Goal: Task Accomplishment & Management: Manage account settings

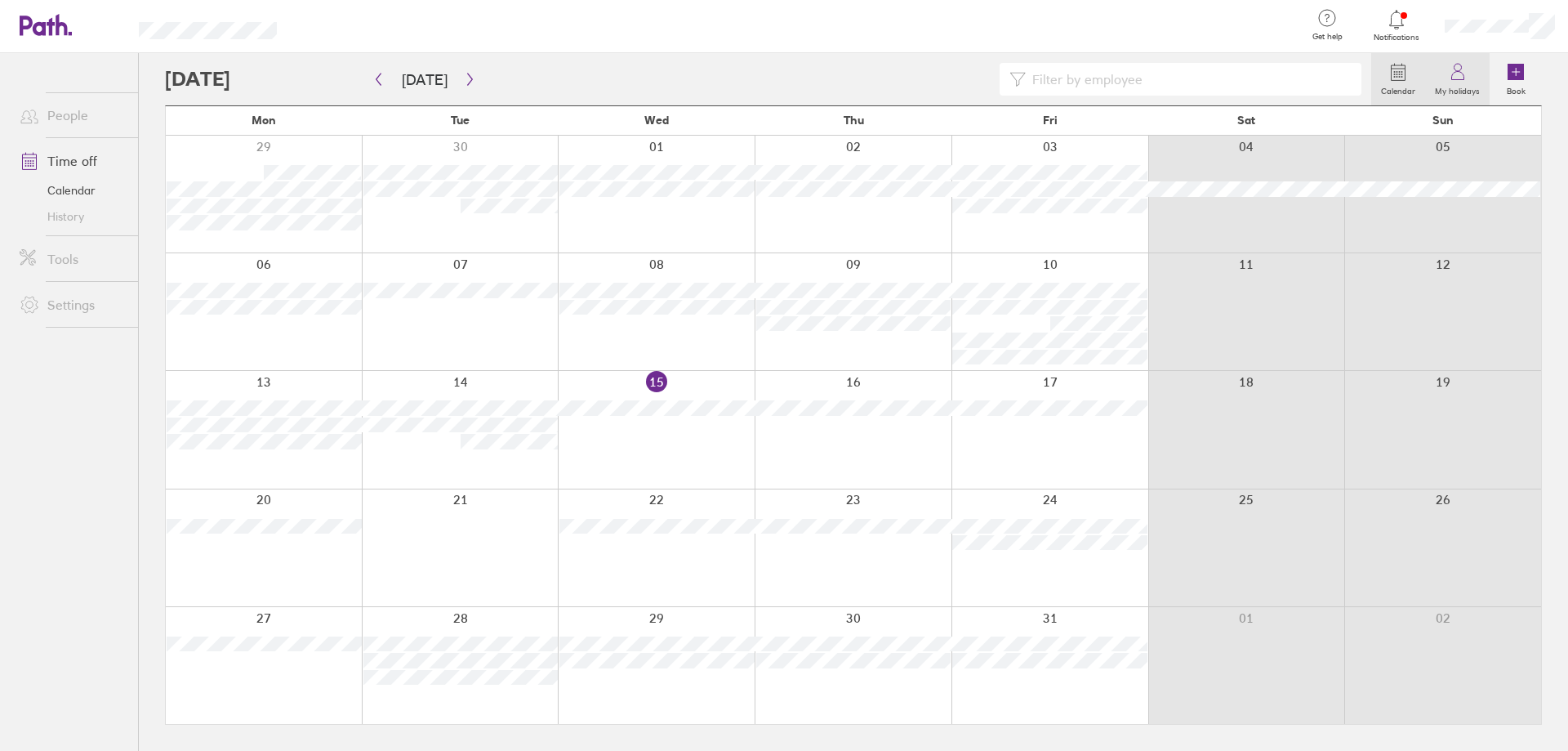
click at [1464, 65] on icon at bounding box center [1457, 71] width 20 height 20
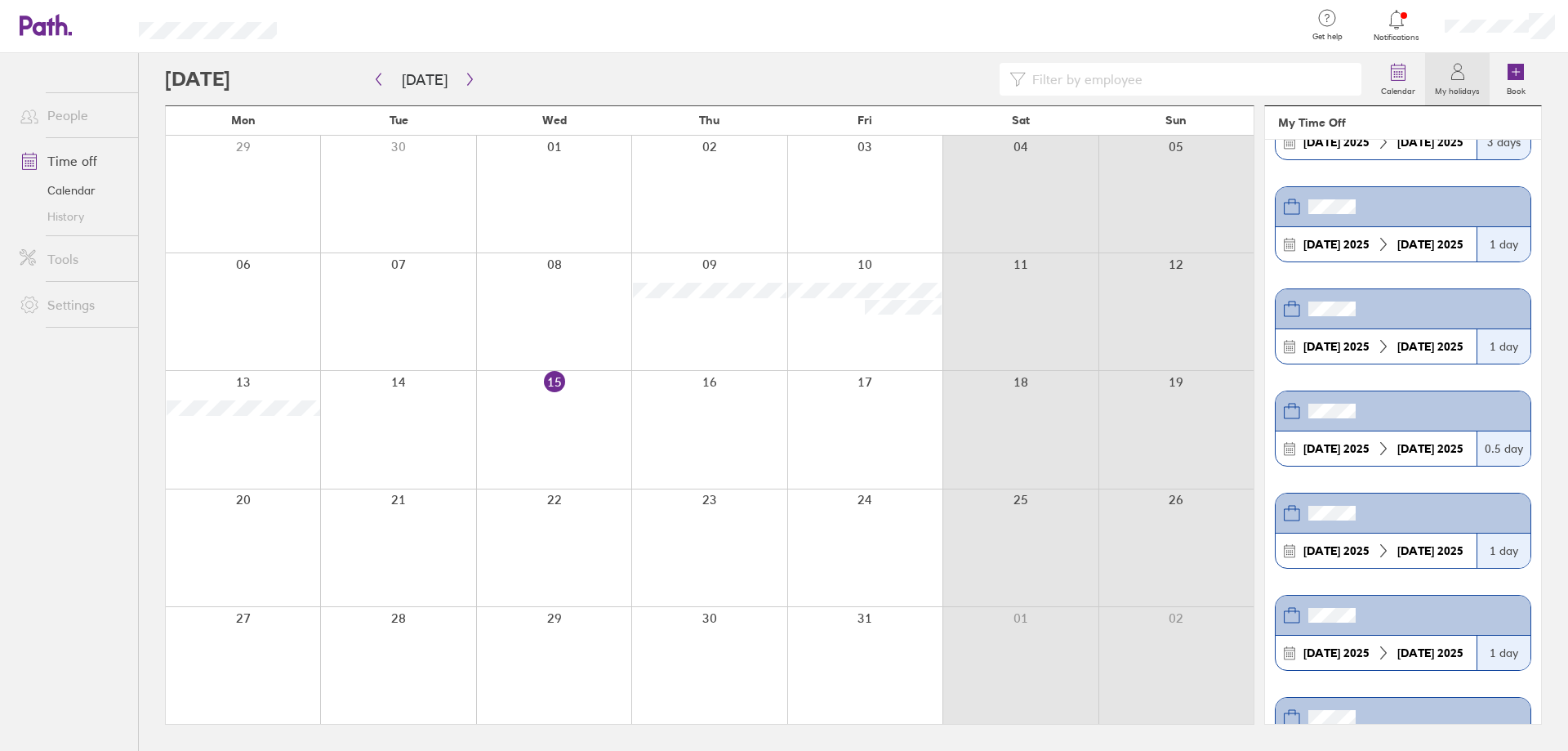
scroll to position [163, 0]
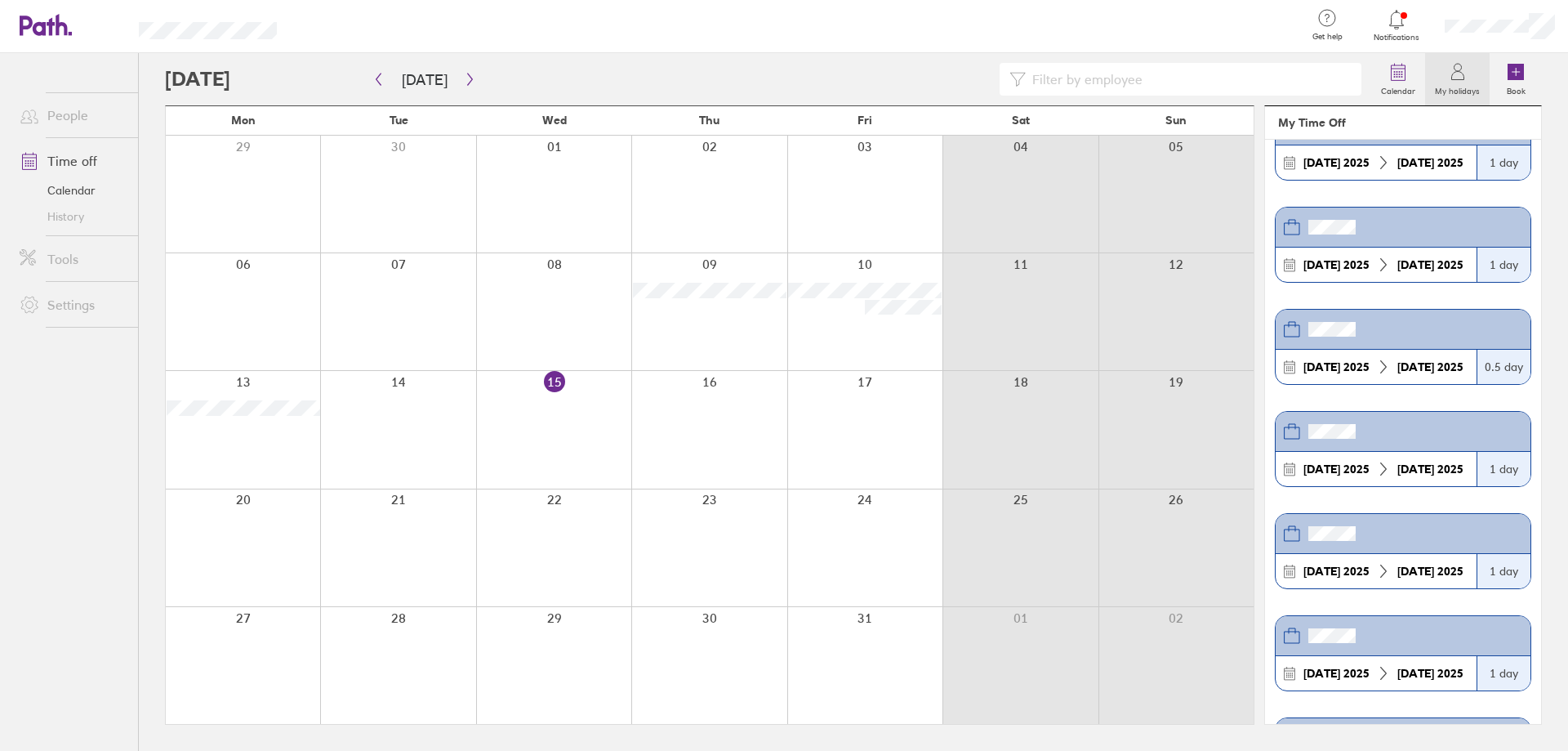
click at [1487, 340] on header at bounding box center [1403, 329] width 254 height 40
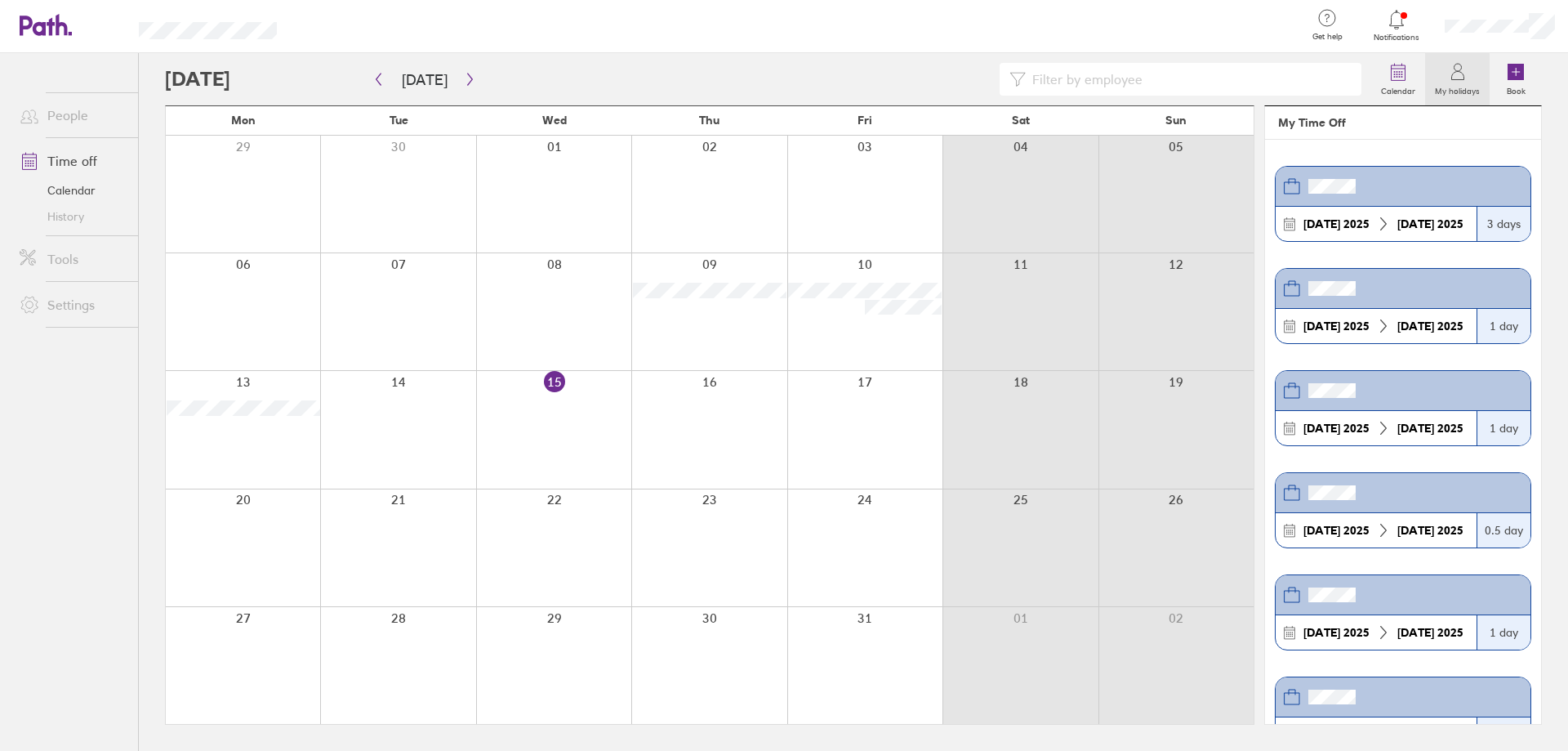
click at [77, 160] on link "Time off" at bounding box center [72, 160] width 131 height 32
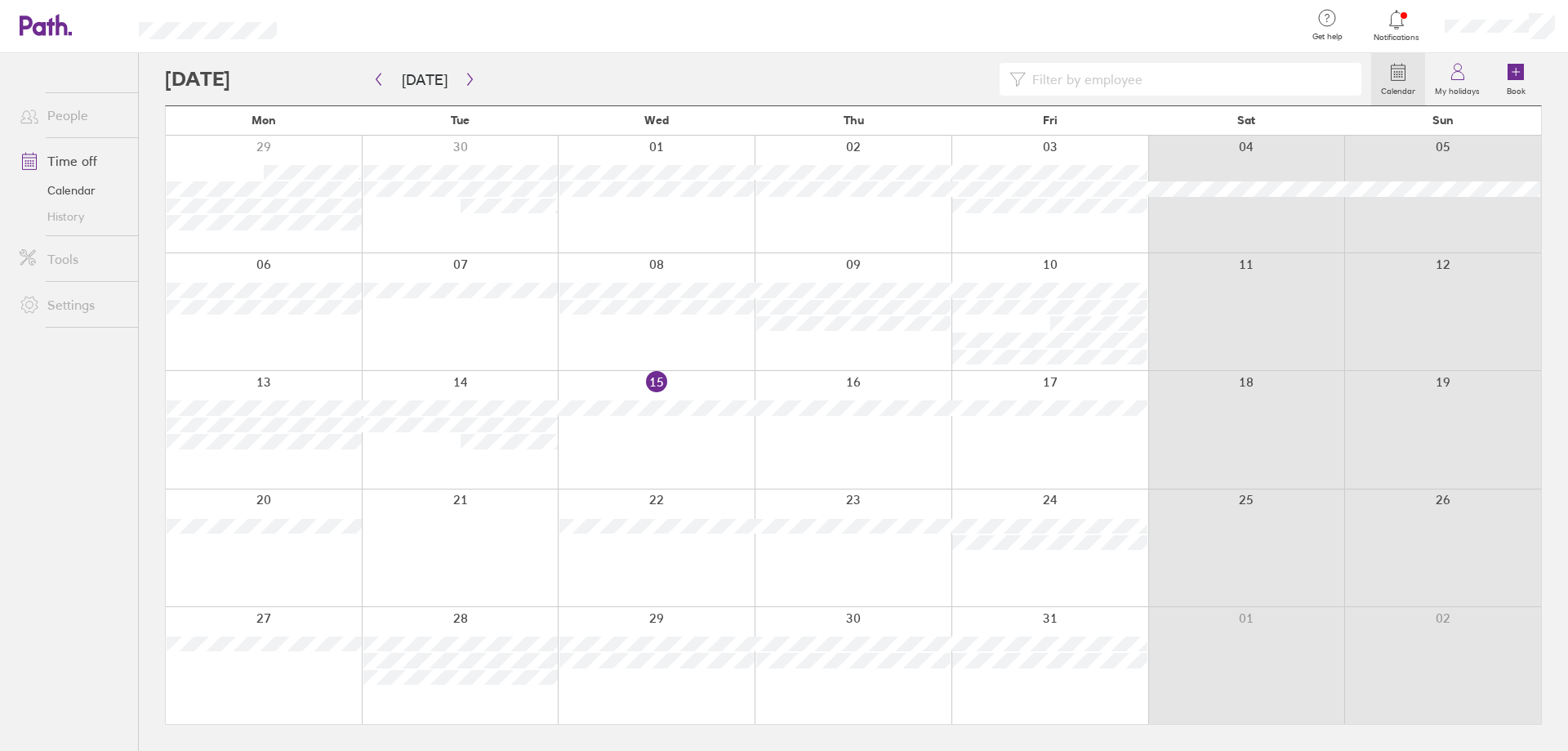
click at [97, 158] on link "Time off" at bounding box center [72, 160] width 131 height 32
click at [92, 166] on link "Time off" at bounding box center [72, 160] width 131 height 32
click at [65, 167] on link "Time off" at bounding box center [72, 160] width 131 height 32
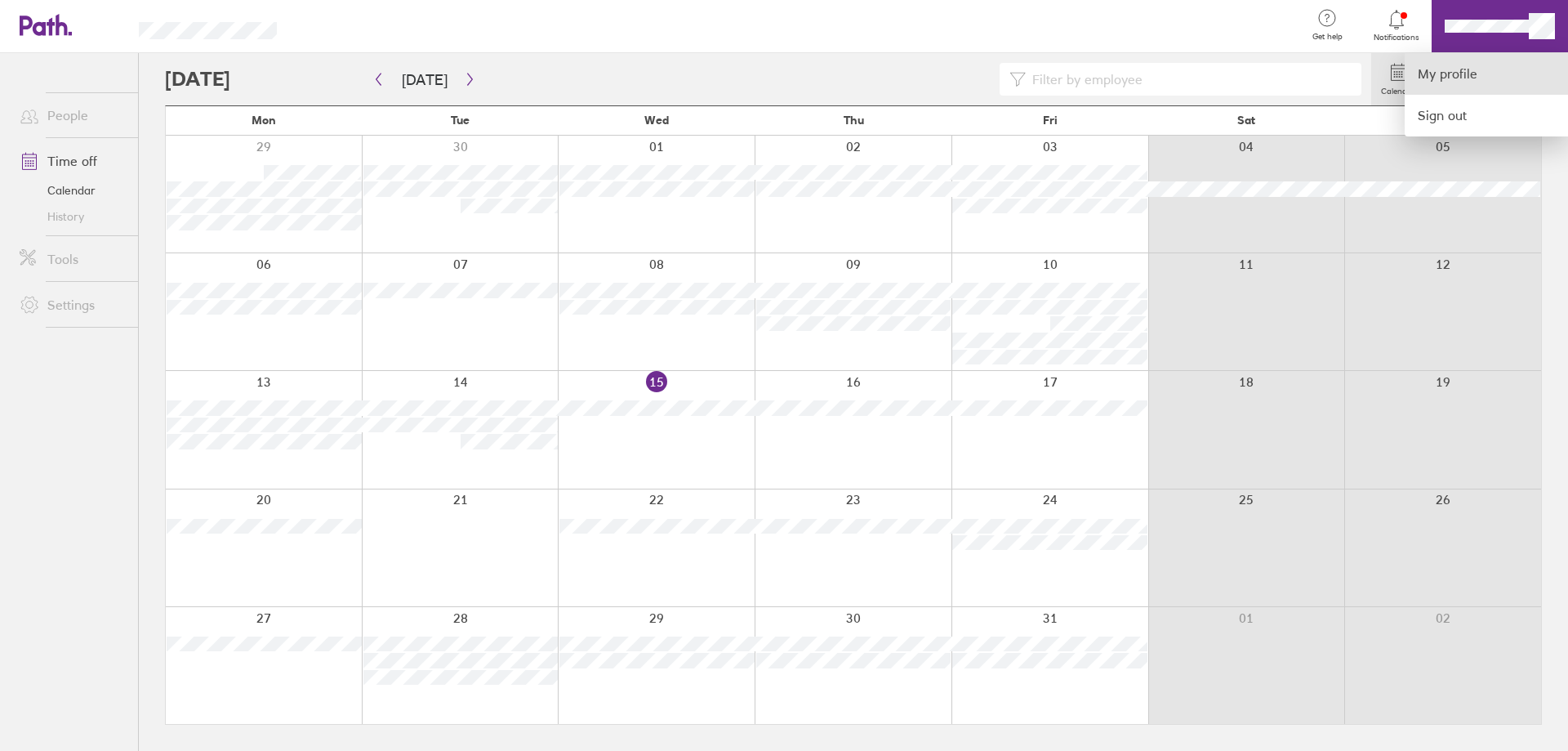
click at [1476, 68] on link "My profile" at bounding box center [1486, 74] width 163 height 42
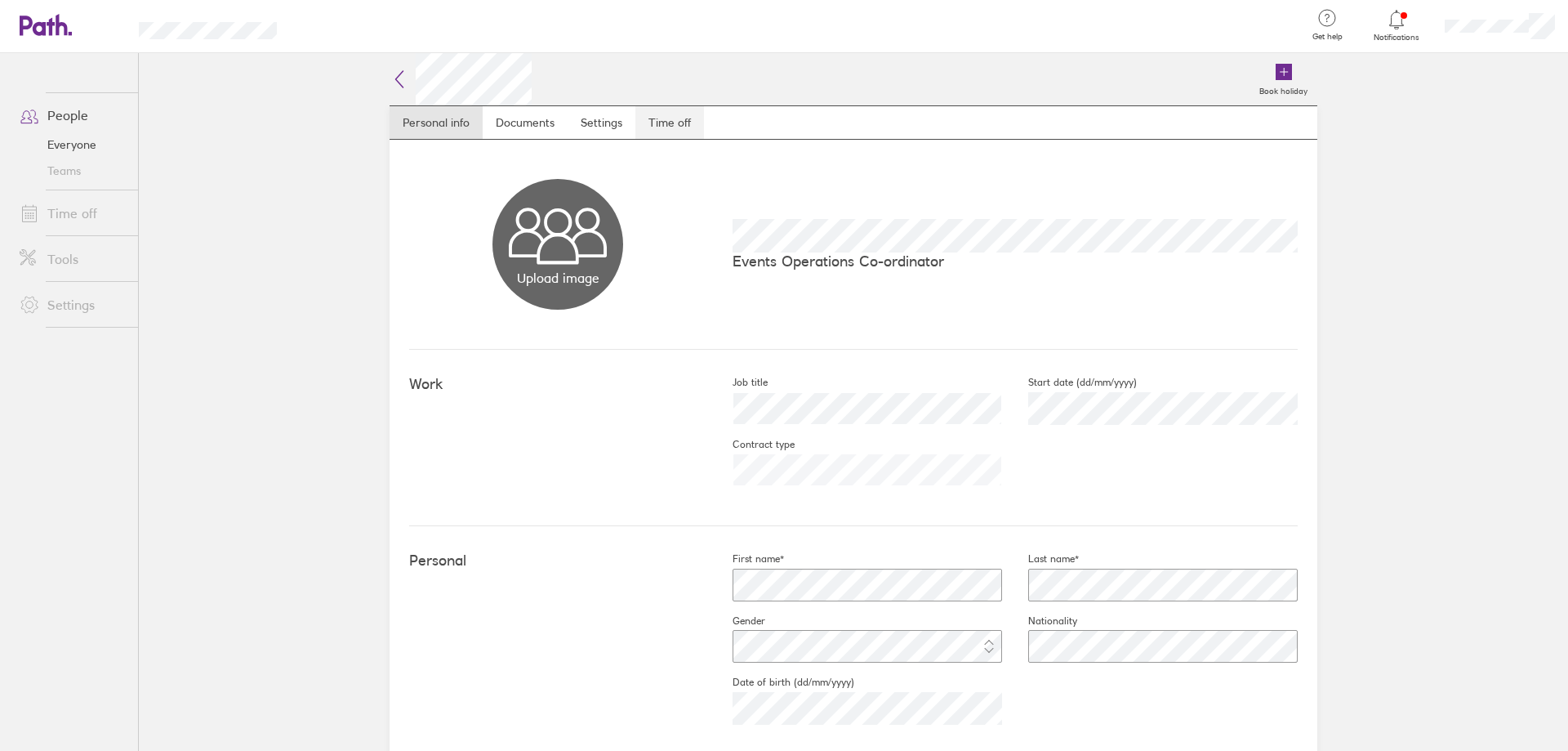
click at [651, 121] on link "Time off" at bounding box center [669, 122] width 68 height 32
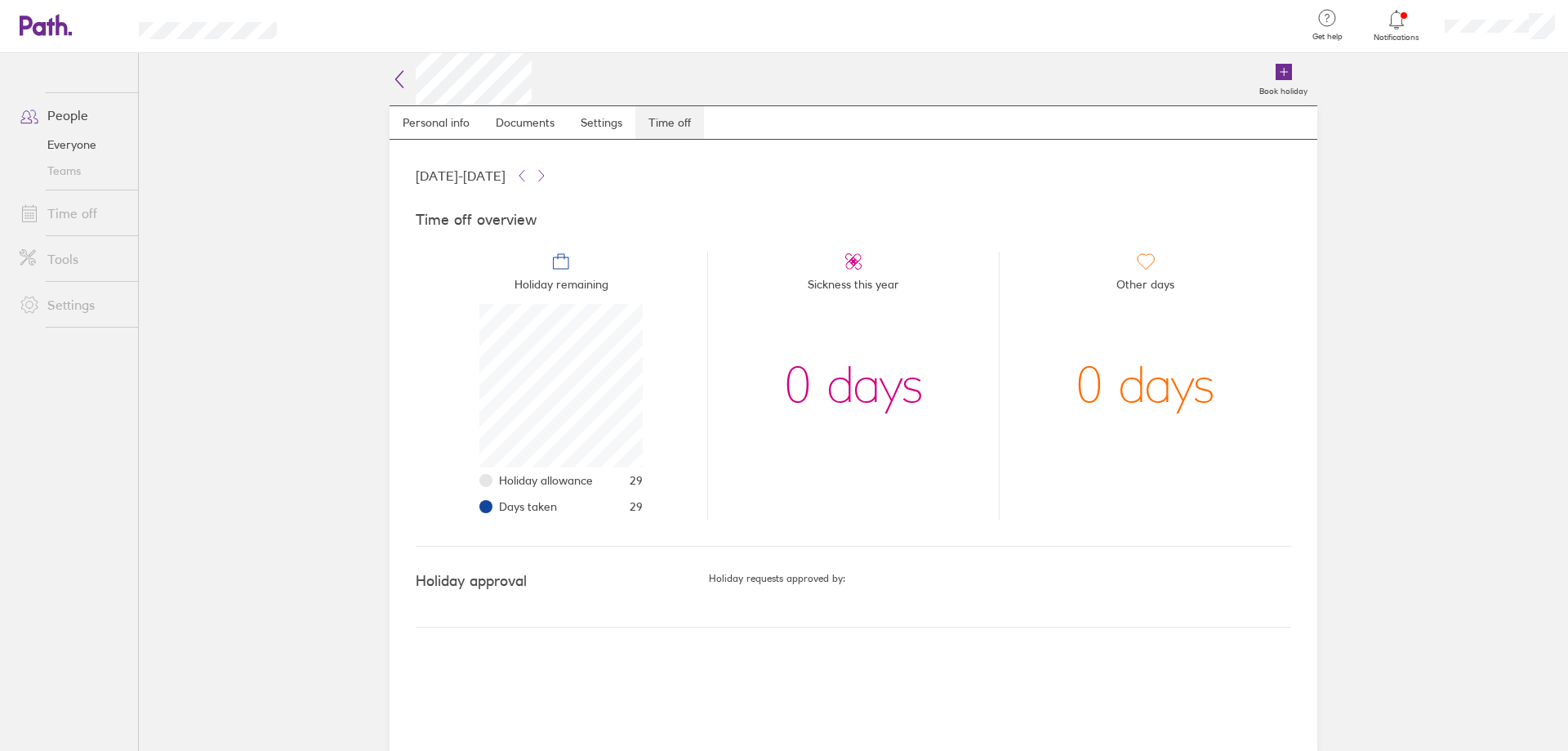
scroll to position [163, 163]
